Goal: Task Accomplishment & Management: Complete application form

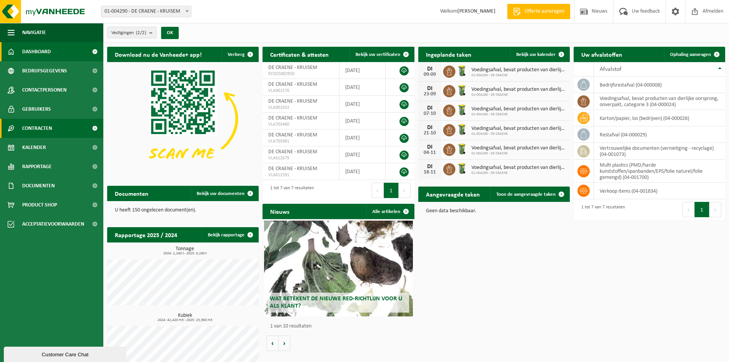
click at [51, 124] on span "Contracten" at bounding box center [37, 128] width 30 height 19
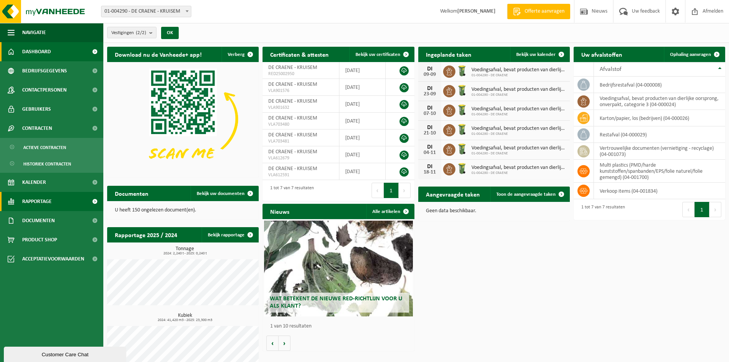
click at [48, 194] on span "Rapportage" at bounding box center [36, 201] width 29 height 19
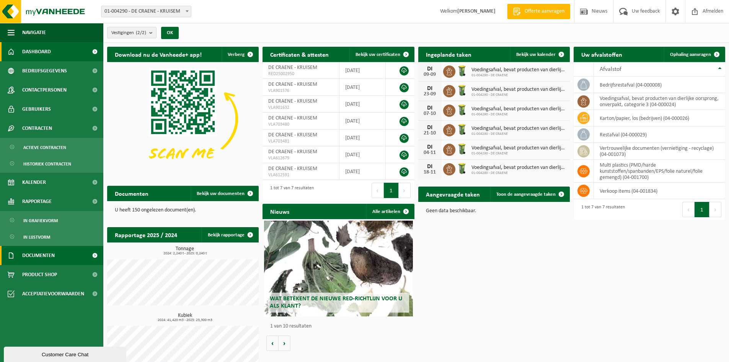
click at [45, 260] on span "Documenten" at bounding box center [38, 255] width 33 height 19
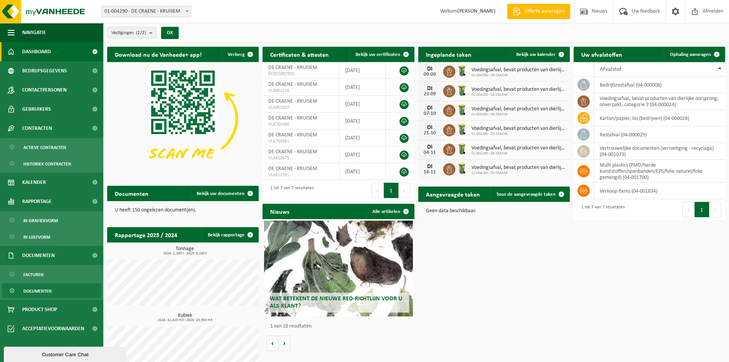
click at [36, 287] on span "Documenten" at bounding box center [37, 291] width 28 height 15
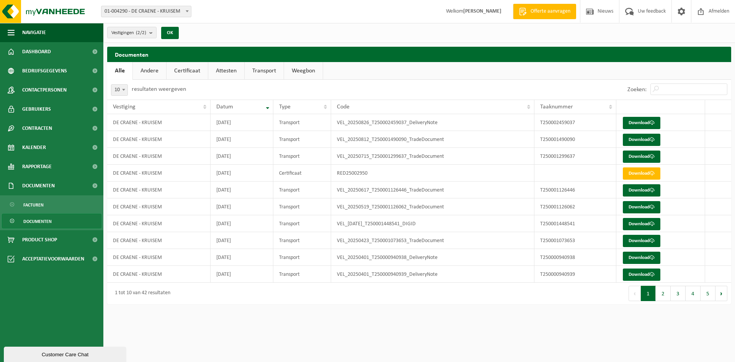
click at [156, 73] on link "Andere" at bounding box center [149, 71] width 33 height 18
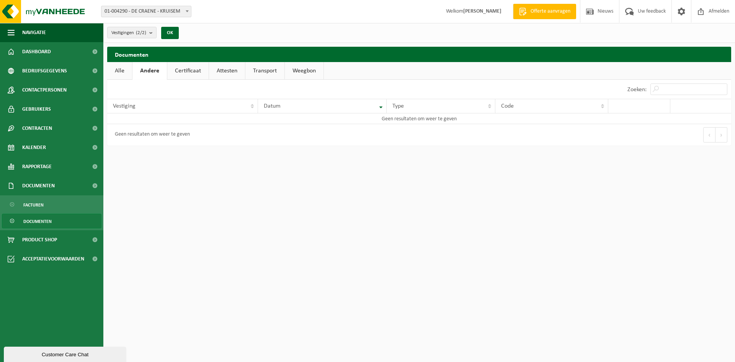
click at [186, 72] on link "Certificaat" at bounding box center [187, 71] width 41 height 18
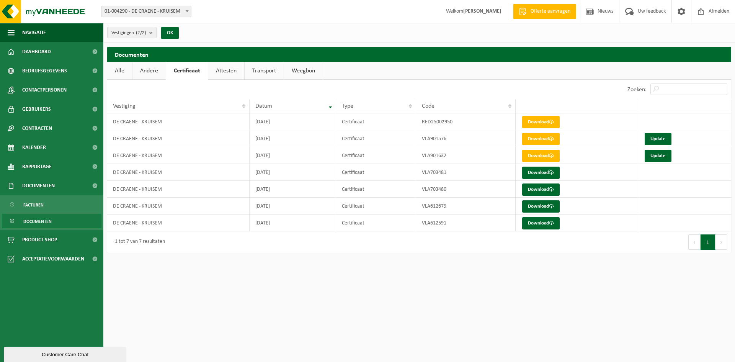
click at [224, 71] on link "Attesten" at bounding box center [226, 71] width 36 height 18
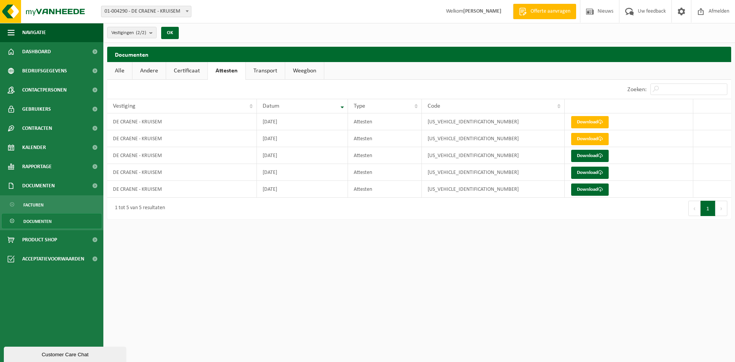
click at [197, 69] on link "Certificaat" at bounding box center [186, 71] width 41 height 18
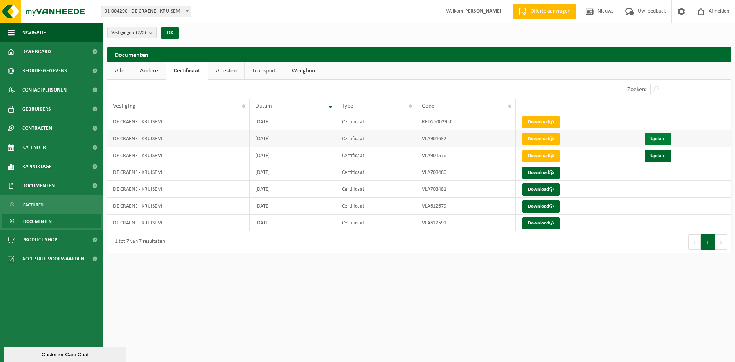
click at [654, 140] on link "Update" at bounding box center [657, 139] width 27 height 12
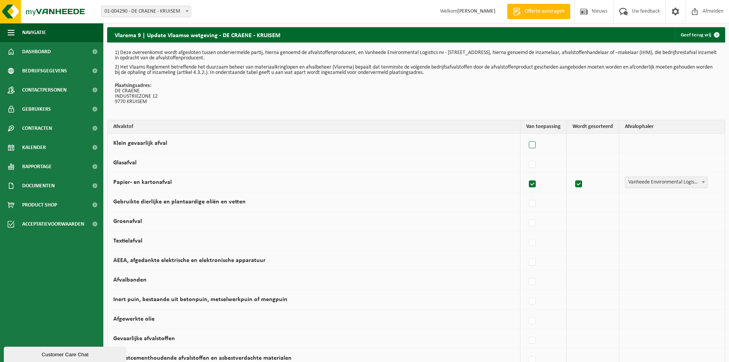
click at [535, 144] on label at bounding box center [532, 144] width 11 height 11
click at [526, 135] on input "Klein gevaarlijk afval" at bounding box center [526, 135] width 0 height 0
checkbox input "true"
click at [533, 164] on label at bounding box center [530, 164] width 11 height 11
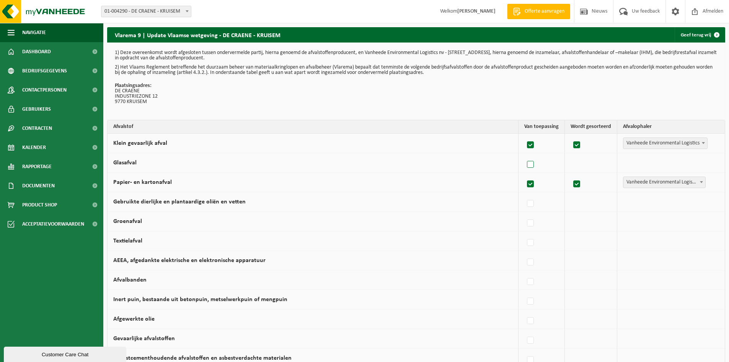
click at [524, 155] on input "Glasafval" at bounding box center [524, 155] width 0 height 0
checkbox input "true"
click at [533, 262] on label at bounding box center [530, 261] width 11 height 11
click at [524, 253] on input "AEEA, afgedankte elektrische en elektronische apparatuur" at bounding box center [524, 252] width 0 height 0
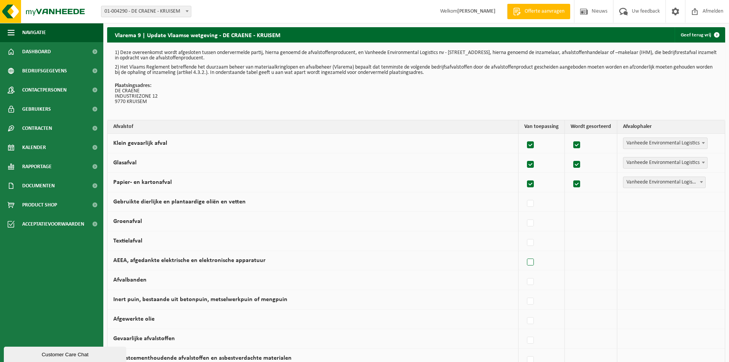
checkbox input "true"
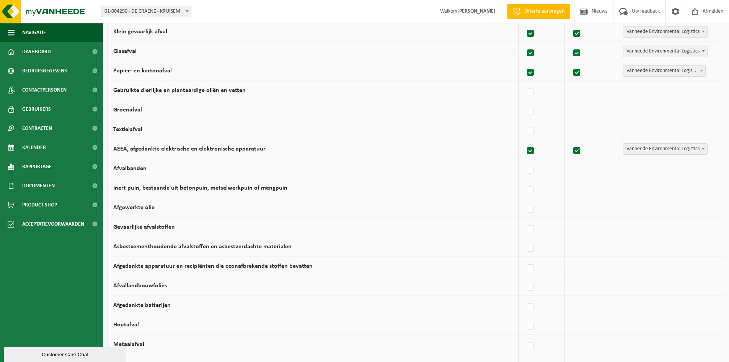
scroll to position [115, 0]
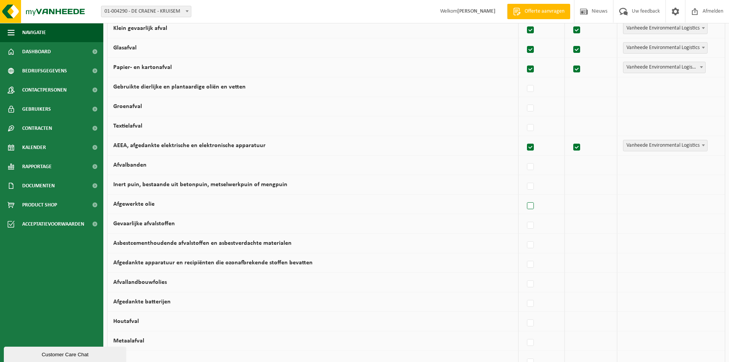
click at [533, 205] on label at bounding box center [530, 205] width 11 height 11
click at [524, 196] on input "Afgewerkte olie" at bounding box center [524, 196] width 0 height 0
checkbox input "true"
click at [530, 224] on label at bounding box center [530, 225] width 11 height 11
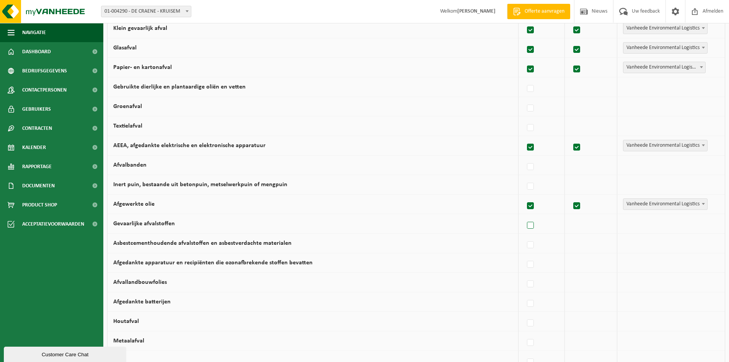
click at [524, 216] on input "Gevaarlijke afvalstoffen" at bounding box center [524, 215] width 0 height 0
checkbox input "true"
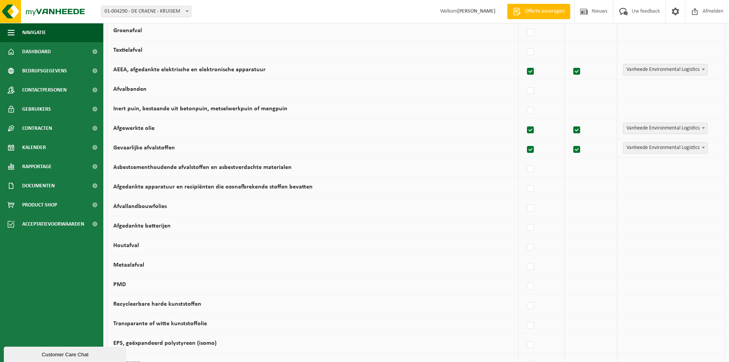
scroll to position [191, 0]
click at [533, 226] on label at bounding box center [530, 226] width 11 height 11
click at [524, 217] on input "Afgedankte batterijen" at bounding box center [524, 217] width 0 height 0
checkbox input "true"
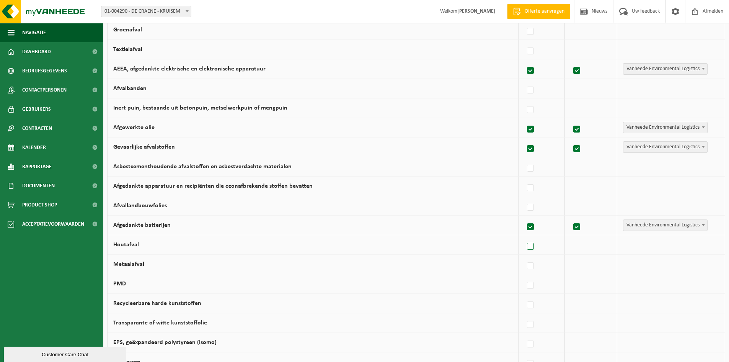
click at [532, 245] on label at bounding box center [530, 246] width 11 height 11
click at [524, 237] on input "Houtafval" at bounding box center [524, 236] width 0 height 0
checkbox input "true"
click at [639, 245] on span "Vanheede Environmental Logistics" at bounding box center [665, 244] width 84 height 11
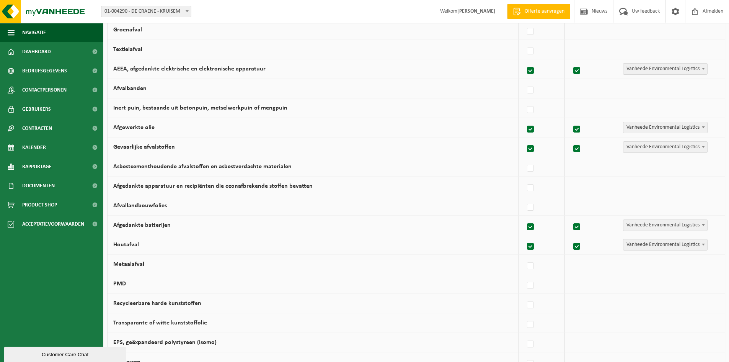
click at [637, 245] on span "Vanheede Environmental Logistics" at bounding box center [665, 244] width 84 height 11
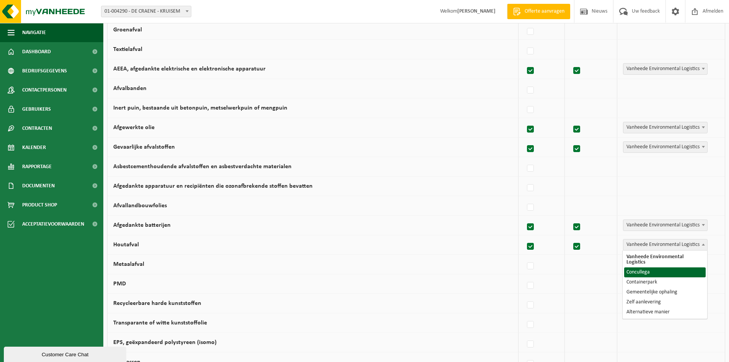
select select "Concullega"
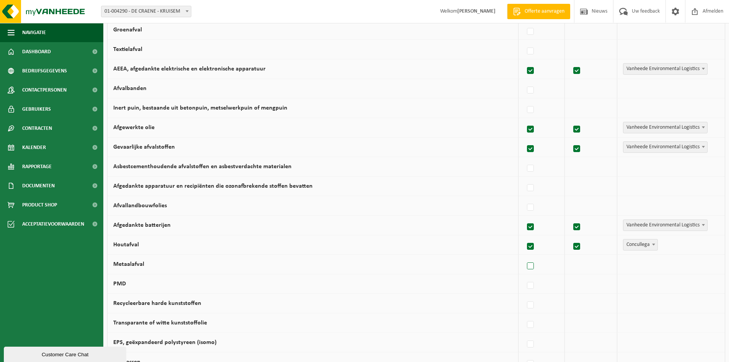
click at [532, 262] on label at bounding box center [530, 265] width 11 height 11
click at [524, 256] on input "Metaalafval" at bounding box center [524, 256] width 0 height 0
checkbox input "true"
click at [635, 267] on span "Vanheede Environmental Logistics" at bounding box center [665, 264] width 84 height 11
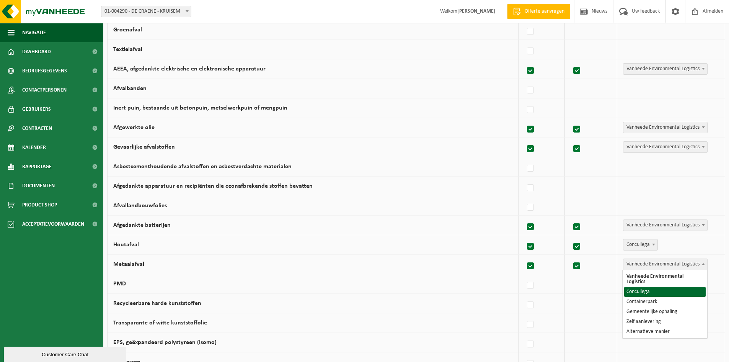
select select "Concullega"
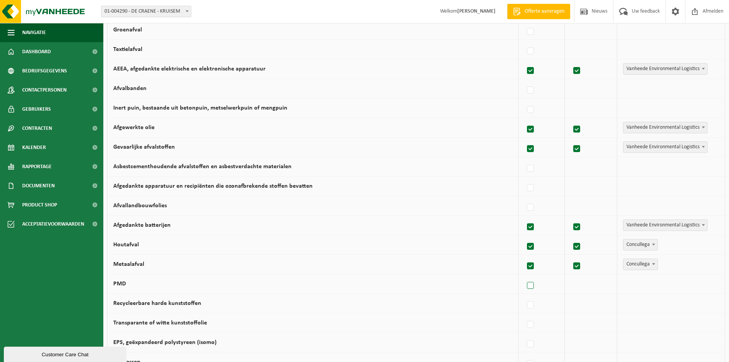
click at [532, 284] on label at bounding box center [530, 285] width 11 height 11
click at [524, 276] on input "PMD" at bounding box center [524, 276] width 0 height 0
checkbox input "true"
click at [661, 289] on td "Vanheede Environmental Logistics Concullega Containerpark Gemeentelijke ophalin…" at bounding box center [671, 284] width 108 height 20
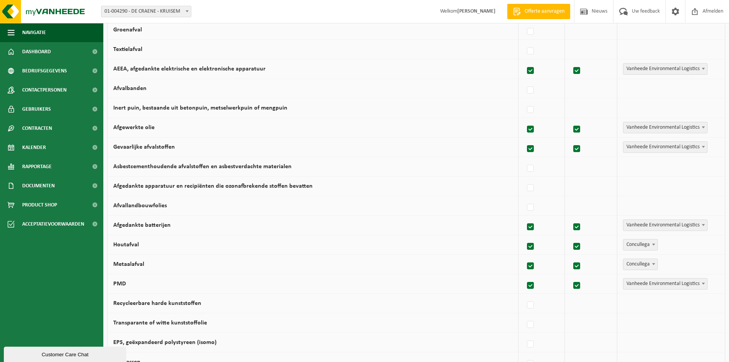
click at [659, 287] on span "Vanheede Environmental Logistics" at bounding box center [665, 283] width 84 height 11
select select "Gemeentelijke ophaling"
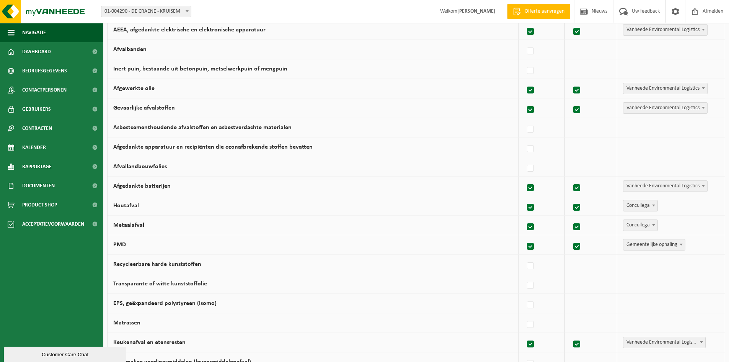
scroll to position [306, 0]
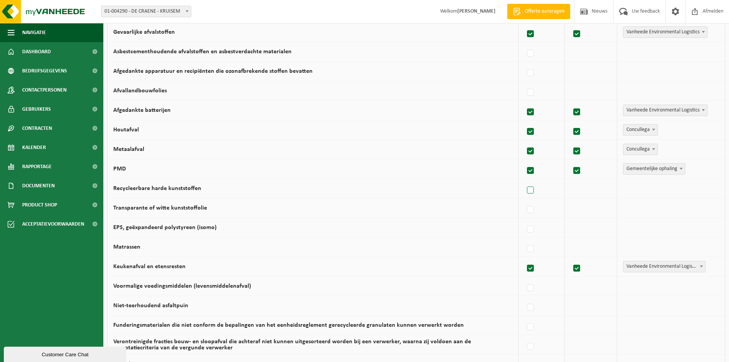
click at [530, 188] on label at bounding box center [530, 189] width 11 height 11
click at [524, 181] on input "Recycleerbare harde kunststoffen" at bounding box center [524, 180] width 0 height 0
checkbox input "true"
click at [532, 229] on label at bounding box center [530, 228] width 11 height 11
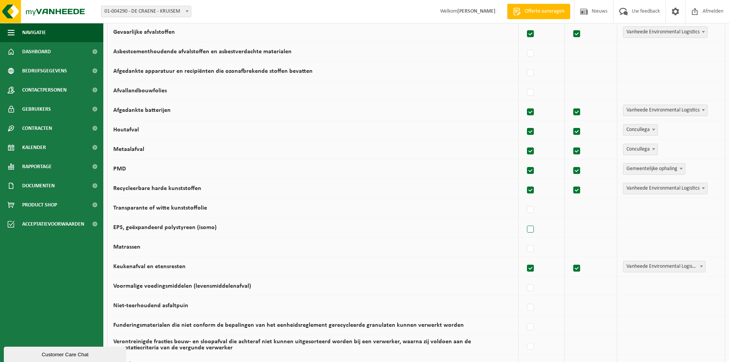
click at [524, 220] on input "EPS, geëxpandeerd polystyreen (isomo)" at bounding box center [524, 219] width 0 height 0
checkbox input "true"
click at [532, 209] on label at bounding box center [530, 209] width 11 height 11
click at [524, 200] on input "Transparante of witte kunststoffolie" at bounding box center [524, 200] width 0 height 0
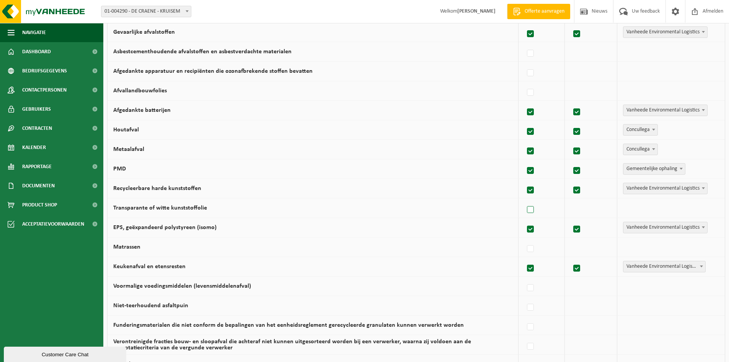
checkbox input "true"
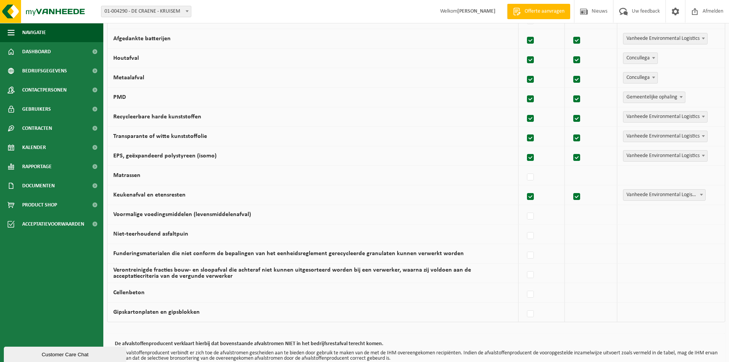
scroll to position [432, 0]
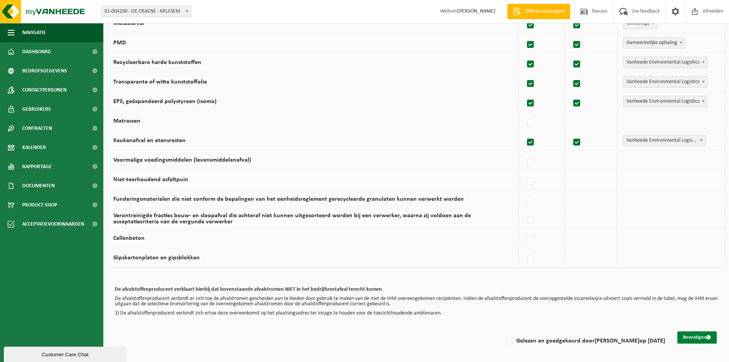
click at [688, 341] on button "Bevestigen" at bounding box center [696, 337] width 39 height 12
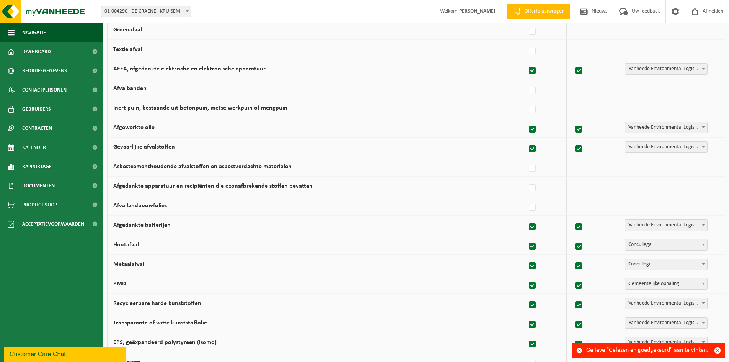
scroll to position [432, 0]
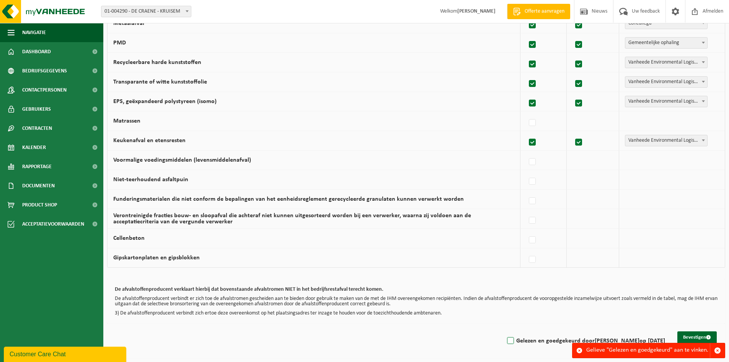
click at [510, 341] on label "Gelezen en goedgekeurd door Jolijn Boumon op 08/09/25" at bounding box center [585, 340] width 160 height 11
click at [504, 331] on input "Gelezen en goedgekeurd door Jolijn Boumon op 08/09/25" at bounding box center [504, 331] width 0 height 0
checkbox input "true"
click at [696, 336] on button "Bevestigen" at bounding box center [696, 337] width 39 height 12
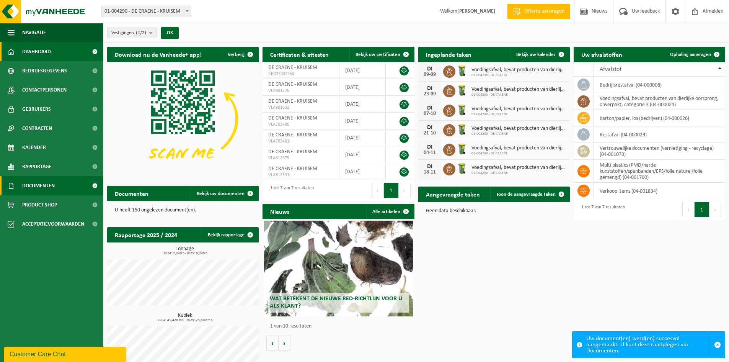
click at [45, 187] on span "Documenten" at bounding box center [38, 185] width 33 height 19
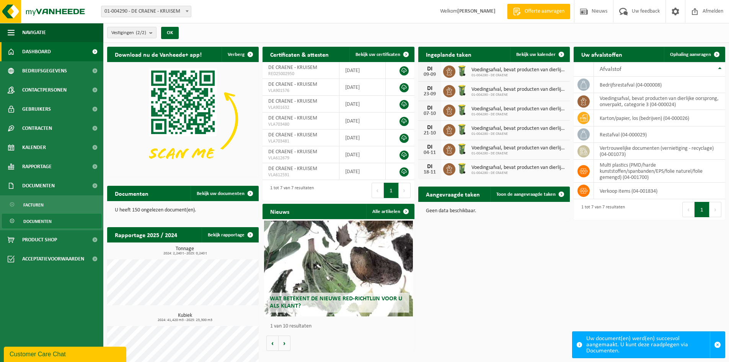
click at [39, 218] on span "Documenten" at bounding box center [37, 221] width 28 height 15
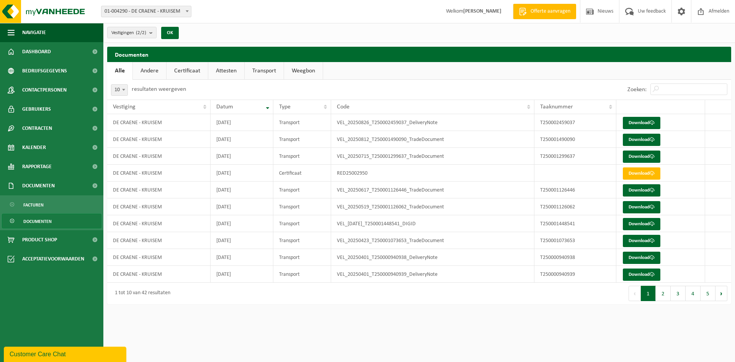
click at [192, 71] on link "Certificaat" at bounding box center [186, 71] width 41 height 18
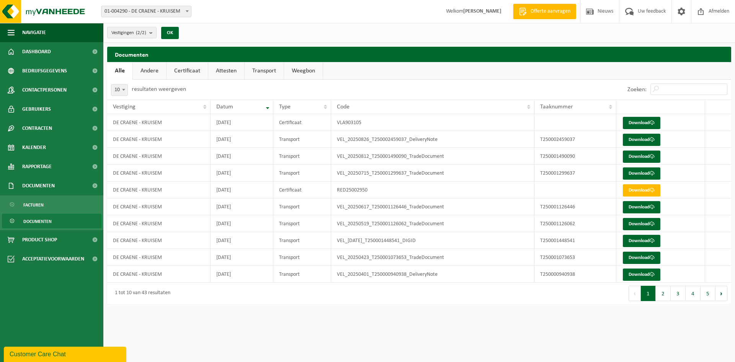
click at [184, 68] on link "Certificaat" at bounding box center [186, 71] width 41 height 18
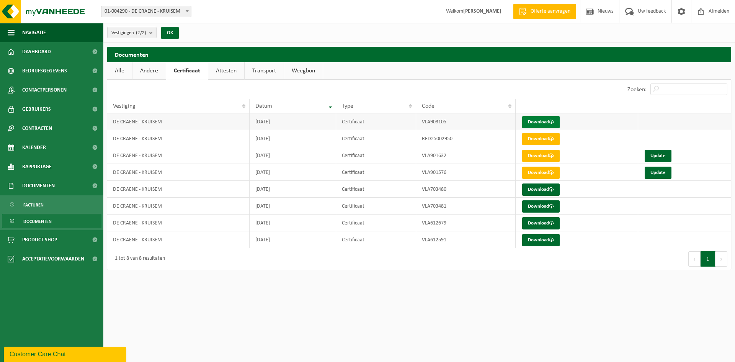
click at [527, 121] on link "Download" at bounding box center [540, 122] width 37 height 12
